Goal: Transaction & Acquisition: Purchase product/service

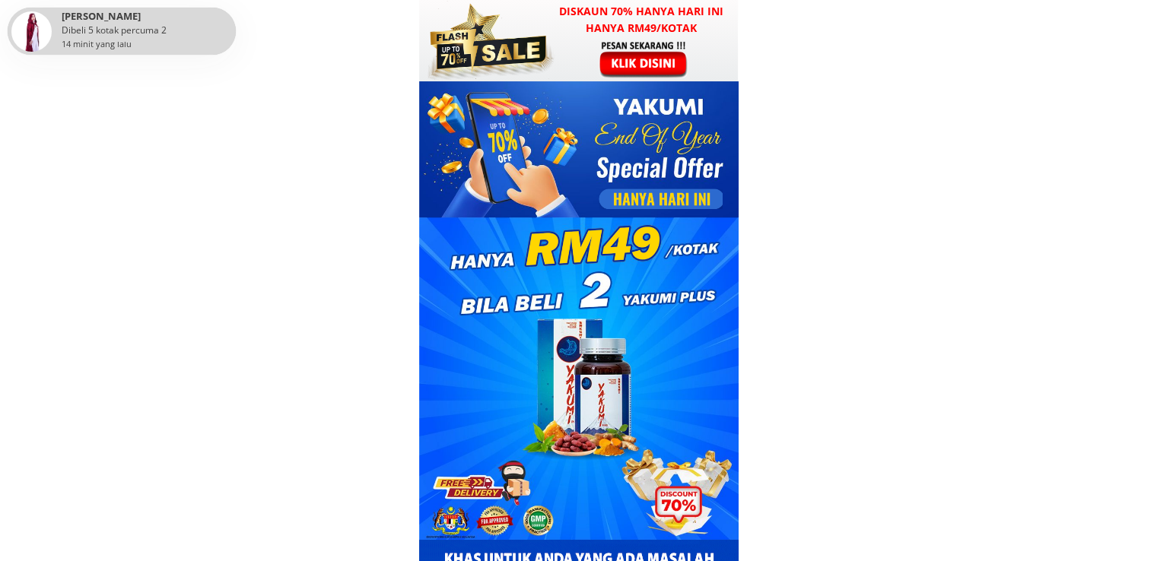
click at [645, 47] on div at bounding box center [645, 59] width 118 height 39
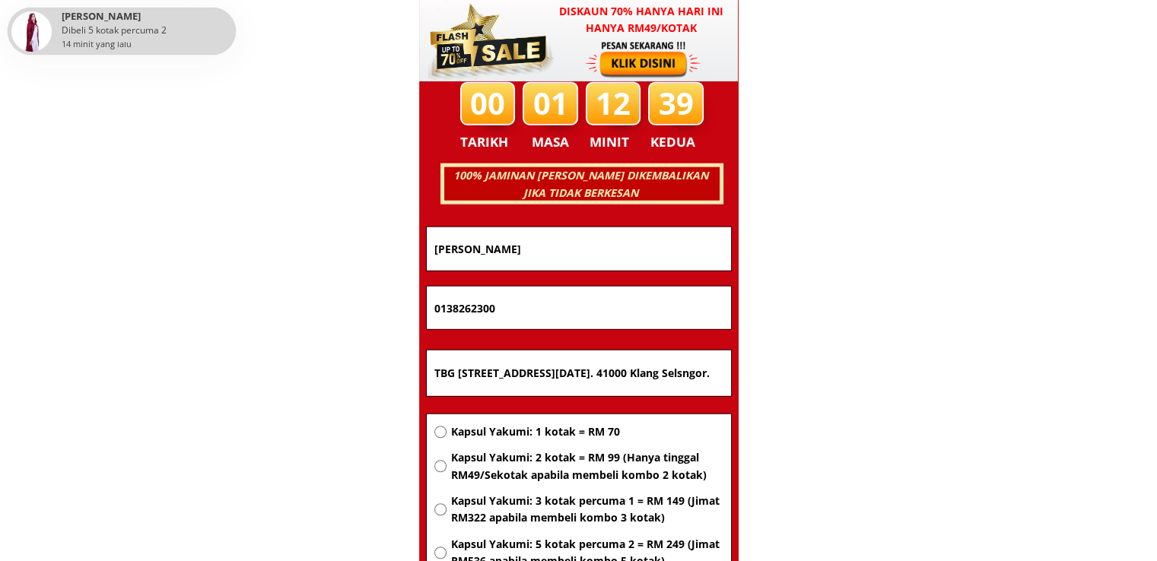
scroll to position [9745, 0]
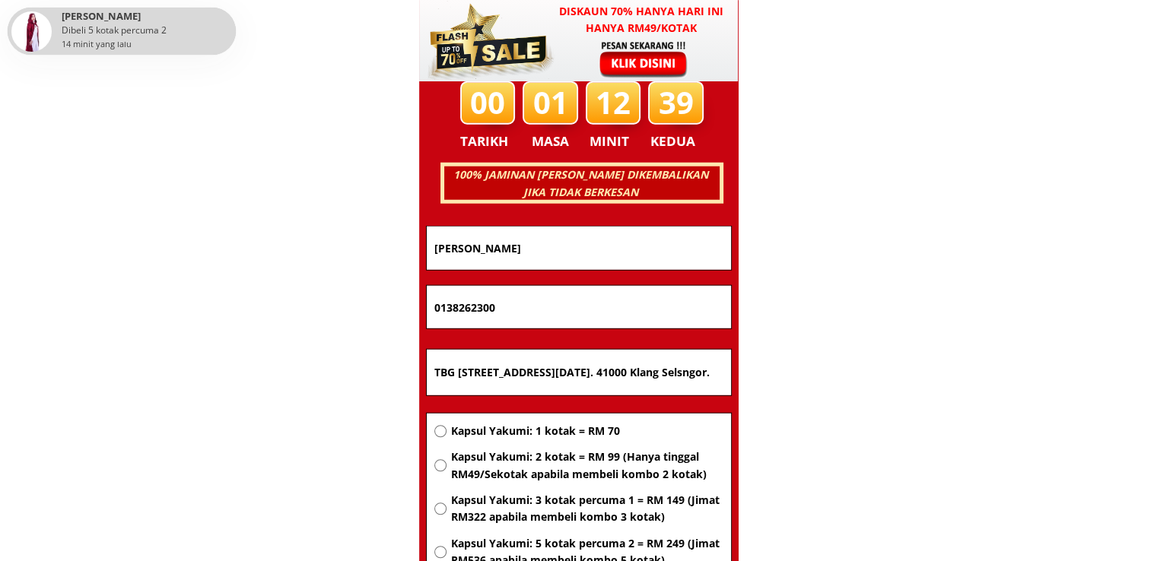
drag, startPoint x: 344, startPoint y: 253, endPoint x: 283, endPoint y: 253, distance: 60.8
paste input "Che ani ani ani ani"
type input "Che ani ani ani ani"
drag, startPoint x: 528, startPoint y: 305, endPoint x: 326, endPoint y: 305, distance: 202.3
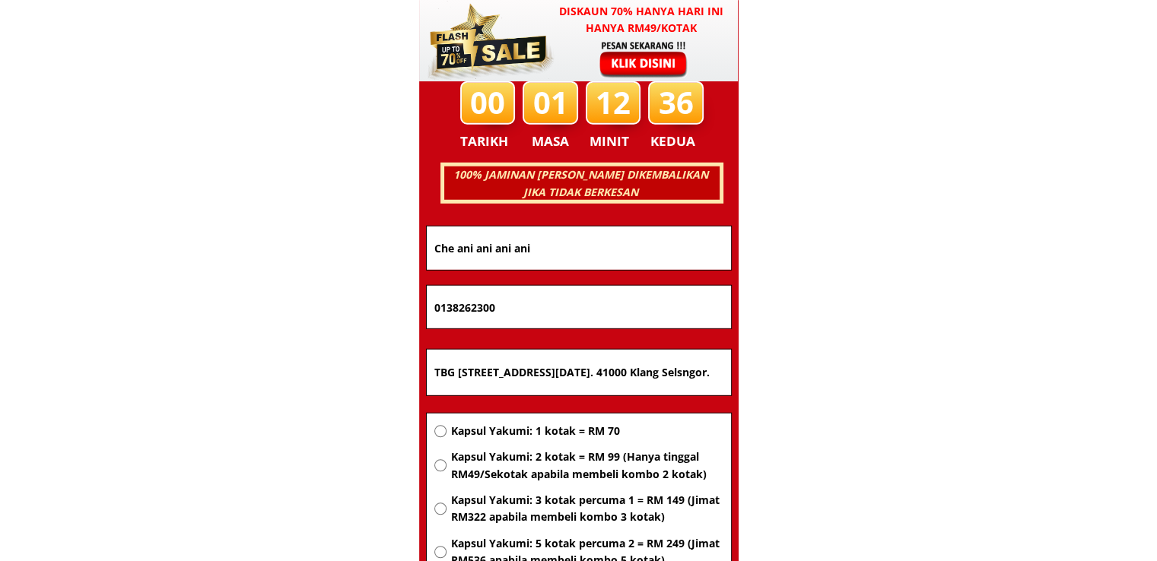
paste input "99895151"
type input "0199895151"
click at [592, 379] on input "TBG [STREET_ADDRESS][DATE]. 41000 Klang Selsngor." at bounding box center [578, 373] width 297 height 46
paste input "Puchong Batu Dua Belas"
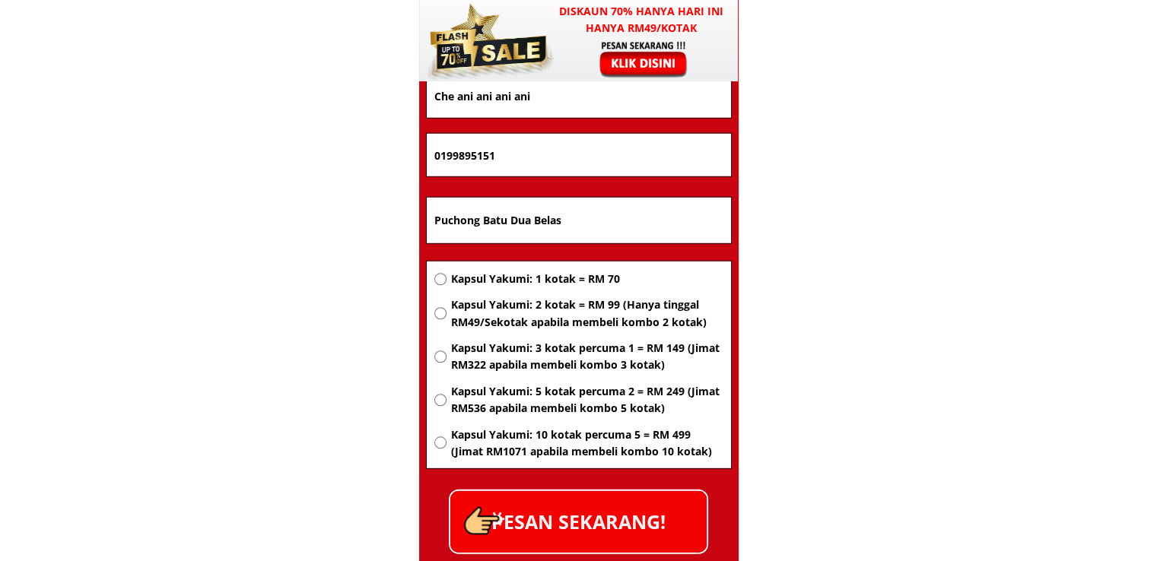
type input "Puchong Batu Dua Belas"
click at [566, 303] on span "Kapsul Yakumi: 2 kotak = RM 99 (Hanya tinggal RM49/Sekotak apabila membeli komb…" at bounding box center [586, 314] width 272 height 34
radio input "true"
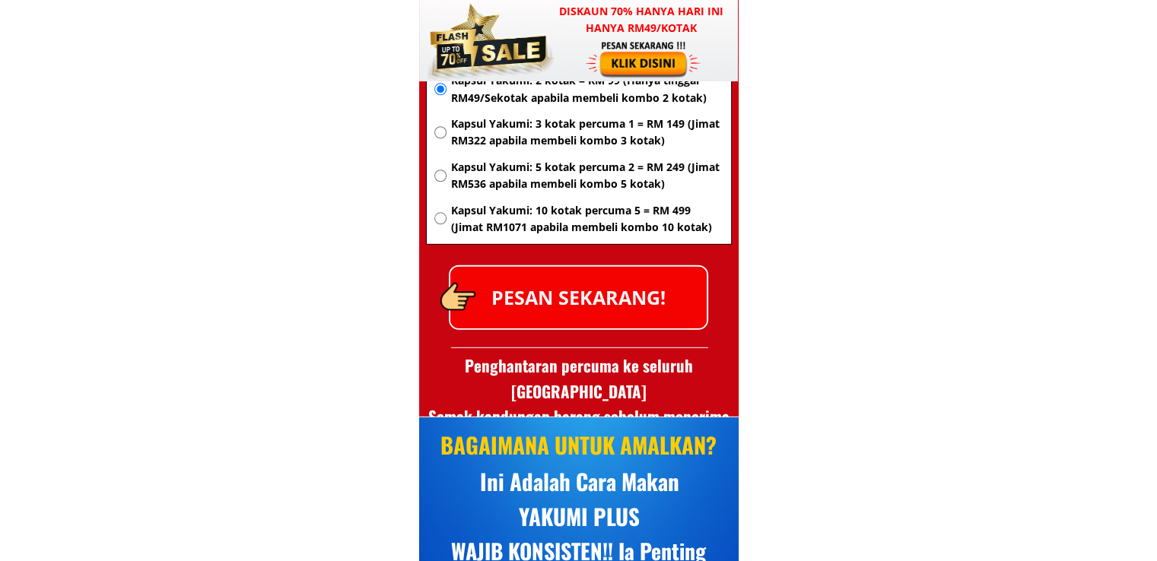
scroll to position [10125, 0]
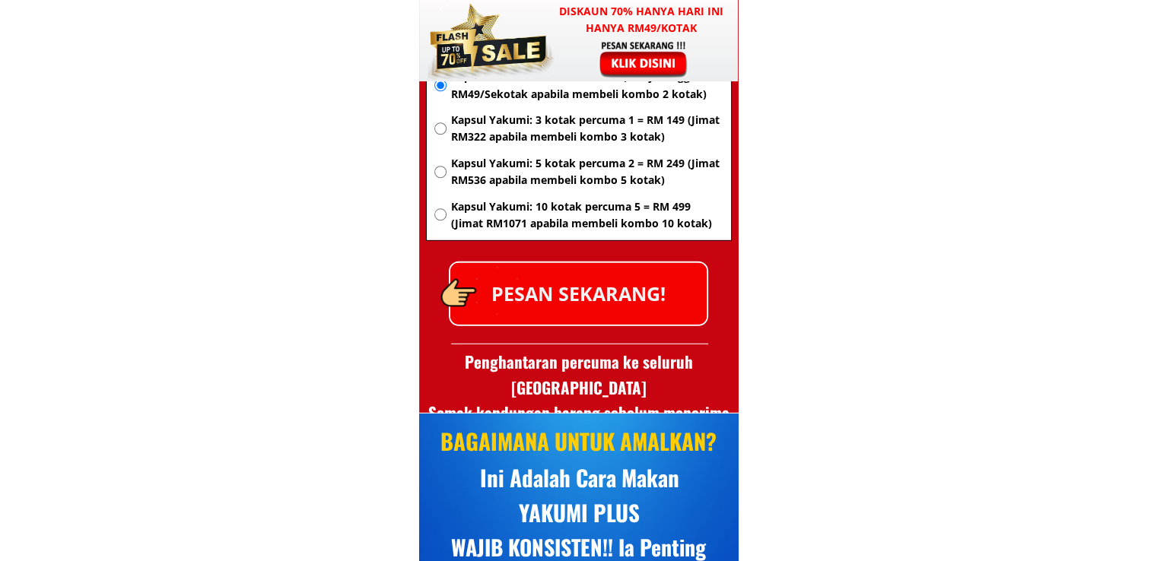
click at [608, 302] on p "PESAN SEKARANG!" at bounding box center [578, 294] width 256 height 62
